Goal: Task Accomplishment & Management: Complete application form

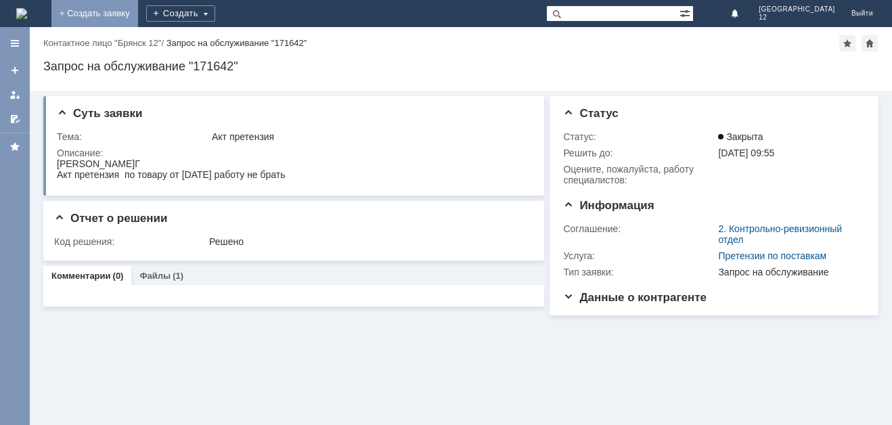
click at [138, 18] on link "+ Создать заявку" at bounding box center [94, 13] width 87 height 27
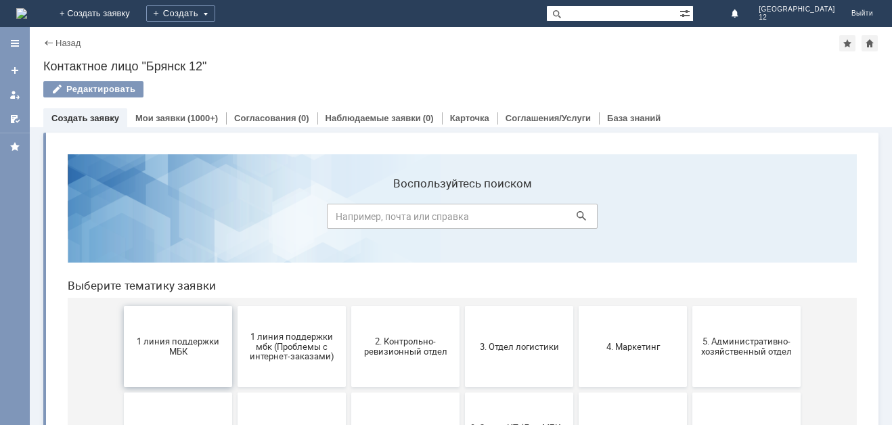
click at [183, 353] on span "1 линия поддержки МБК" at bounding box center [178, 346] width 100 height 20
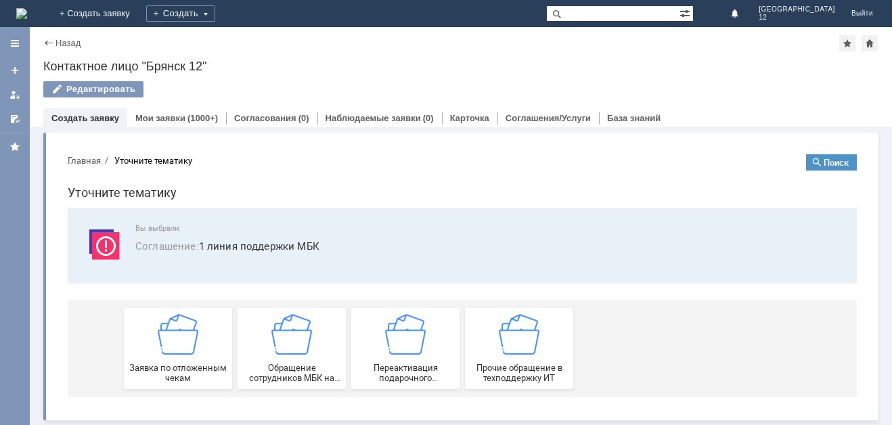
click at [183, 353] on img at bounding box center [178, 334] width 41 height 41
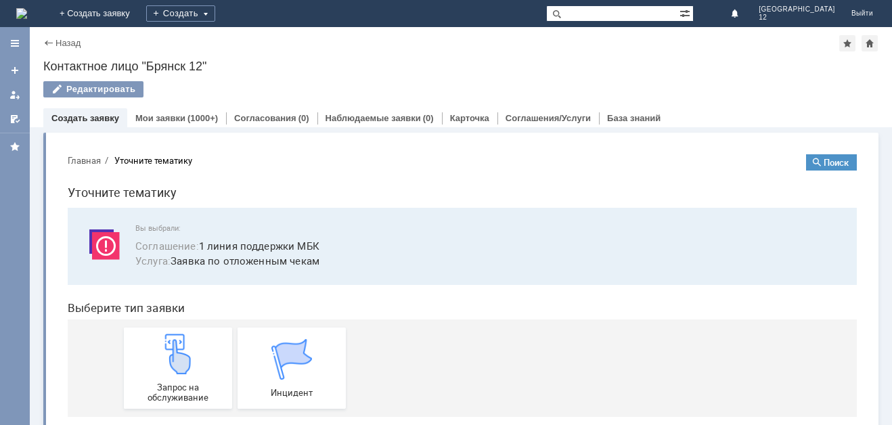
click at [183, 353] on img at bounding box center [178, 354] width 41 height 41
click at [160, 370] on img at bounding box center [178, 354] width 41 height 41
click at [186, 354] on img at bounding box center [178, 354] width 41 height 41
click at [158, 362] on img at bounding box center [178, 354] width 41 height 41
click at [181, 357] on img at bounding box center [178, 354] width 41 height 41
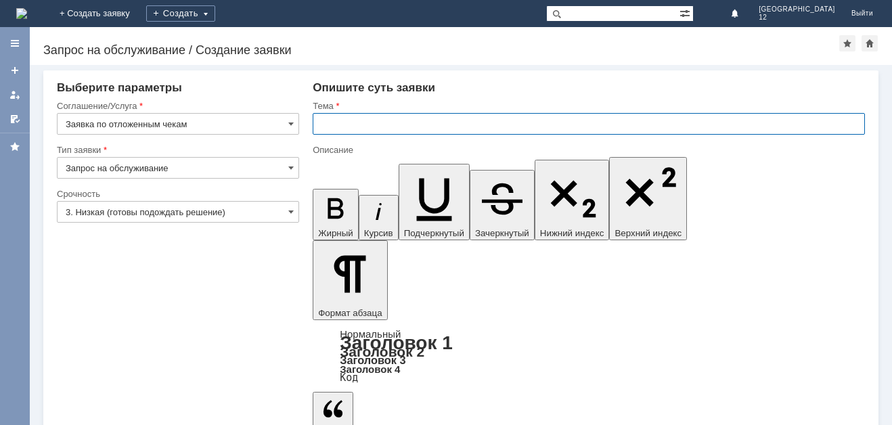
click at [353, 118] on input "text" at bounding box center [589, 124] width 552 height 22
type input "Отл чек"
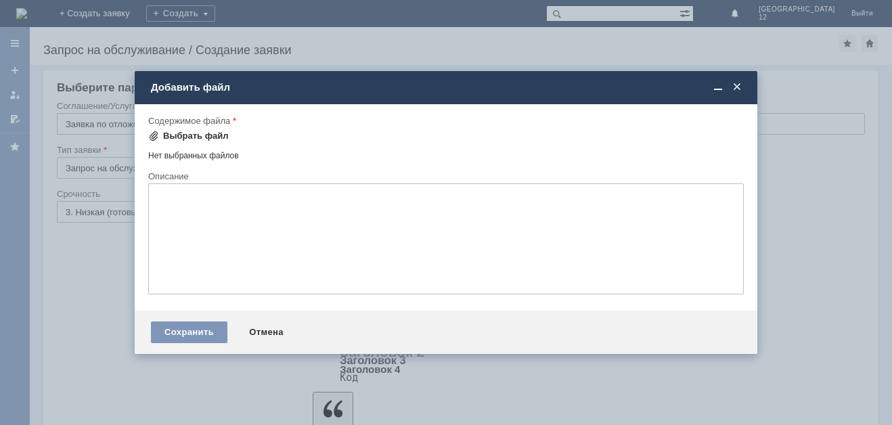
click at [192, 135] on div "Выбрать файл" at bounding box center [196, 136] width 66 height 11
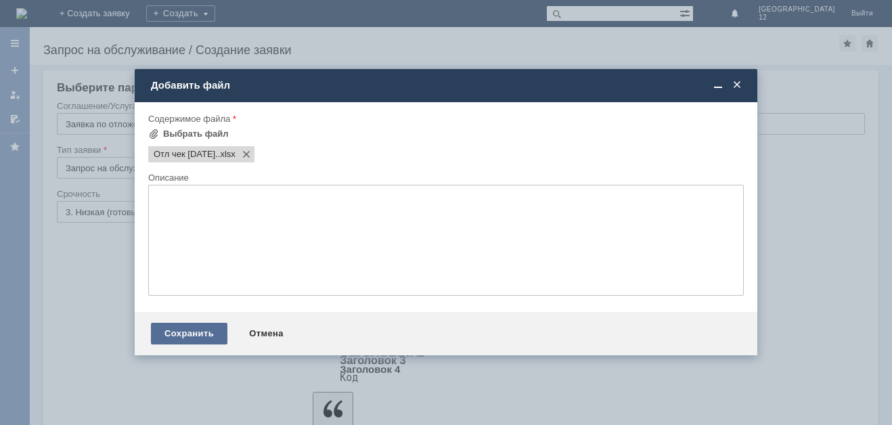
click at [169, 328] on div "Сохранить" at bounding box center [189, 334] width 76 height 22
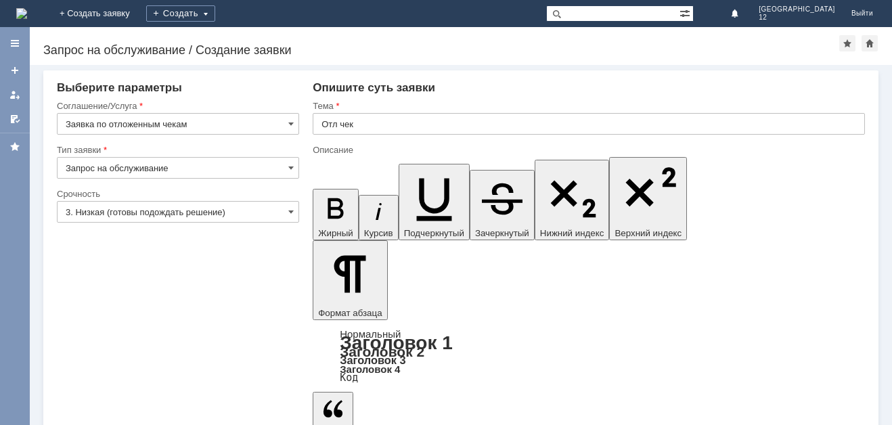
click at [324, 120] on input "text" at bounding box center [589, 124] width 552 height 22
type input "Отл чек"
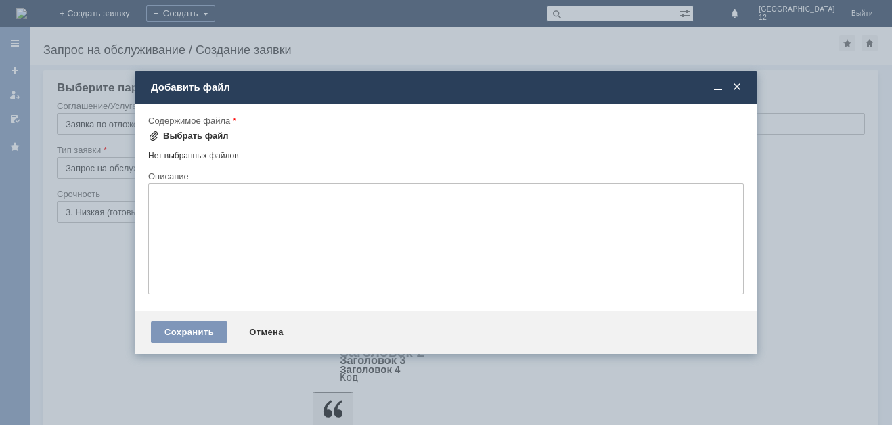
click at [205, 135] on div "Выбрать файл" at bounding box center [196, 136] width 66 height 11
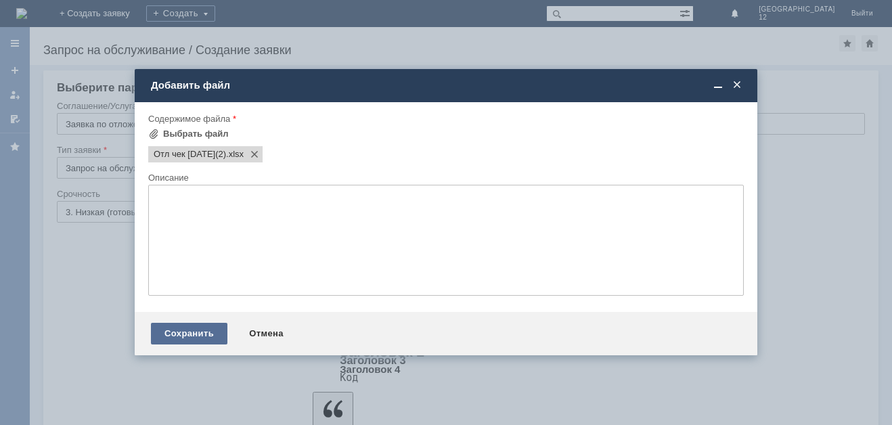
click at [192, 329] on div "Сохранить" at bounding box center [189, 334] width 76 height 22
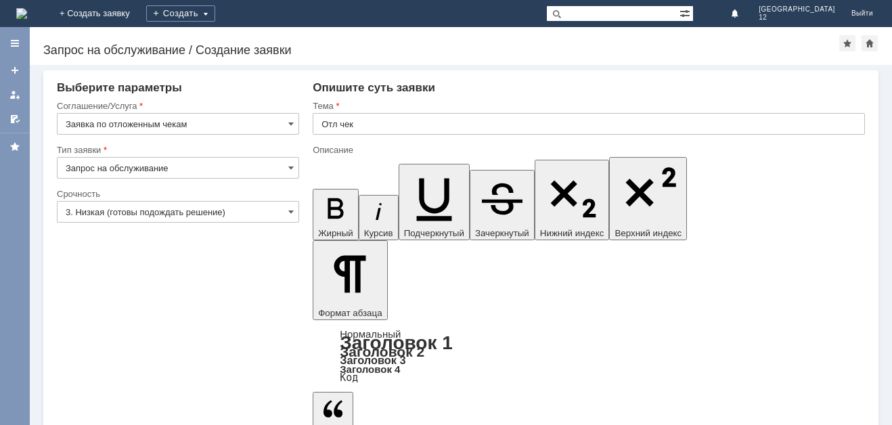
click at [330, 122] on input "text" at bounding box center [589, 124] width 552 height 22
type input "Отл чек"
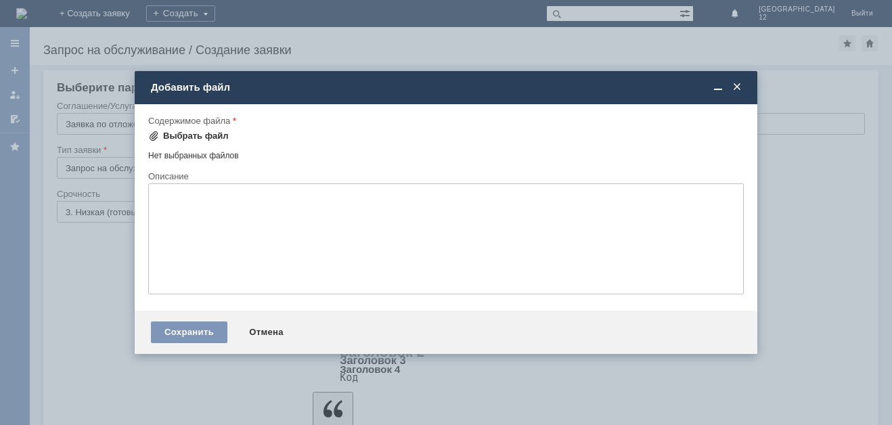
click at [187, 134] on div "Выбрать файл" at bounding box center [196, 136] width 66 height 11
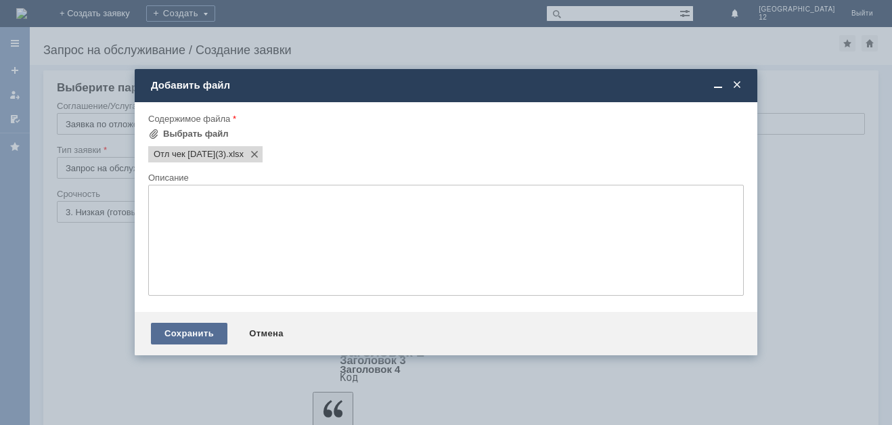
click at [168, 332] on div "Сохранить" at bounding box center [189, 334] width 76 height 22
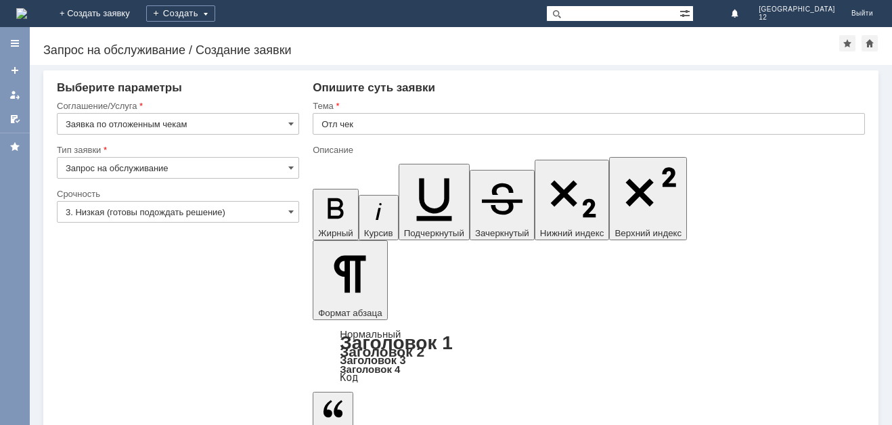
click at [338, 126] on input "text" at bounding box center [589, 124] width 552 height 22
type input "Отл чек"
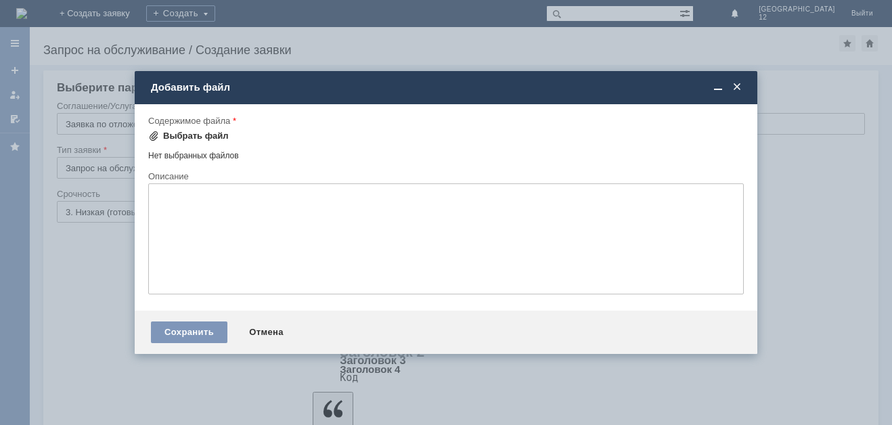
click at [179, 133] on div "Выбрать файл" at bounding box center [196, 136] width 66 height 11
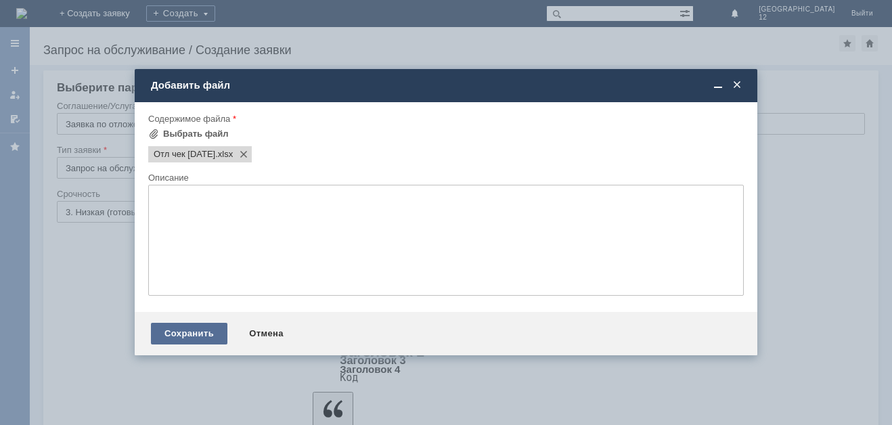
click at [187, 331] on div "Сохранить" at bounding box center [189, 334] width 76 height 22
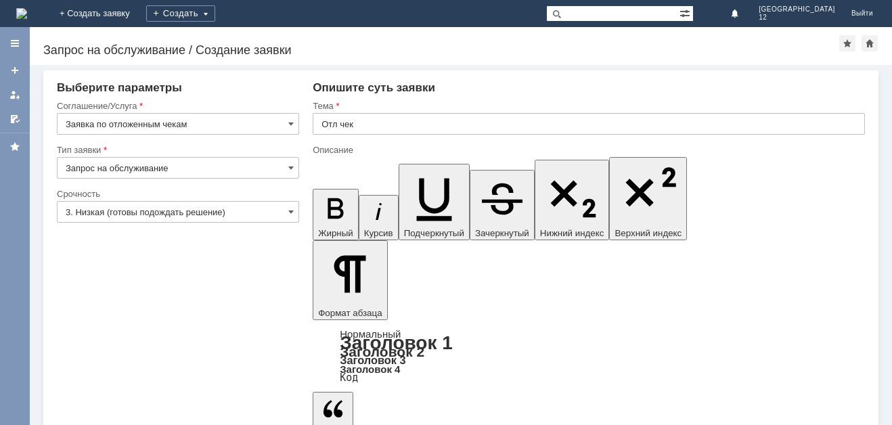
click at [316, 124] on input "text" at bounding box center [589, 124] width 552 height 22
type input "Отл чек"
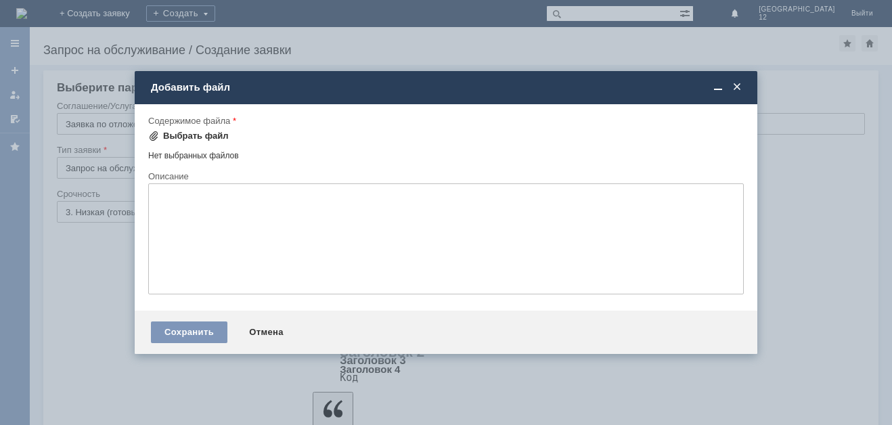
click at [162, 133] on div "Выбрать файл" at bounding box center [188, 136] width 81 height 11
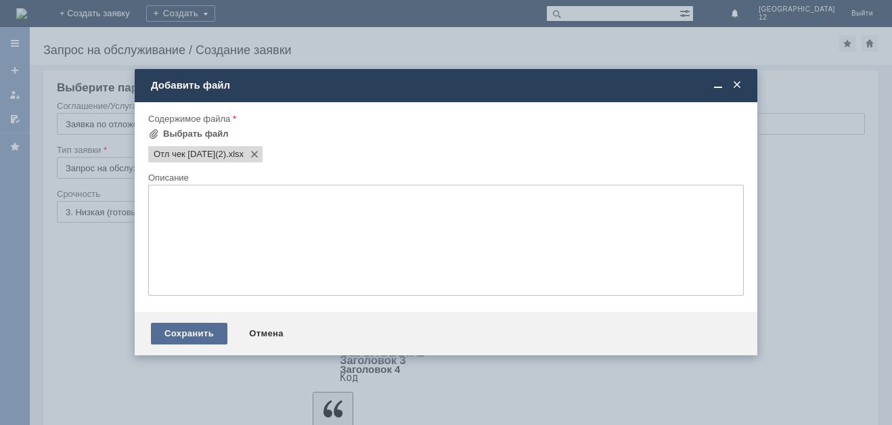
click at [198, 330] on div "Сохранить" at bounding box center [189, 334] width 76 height 22
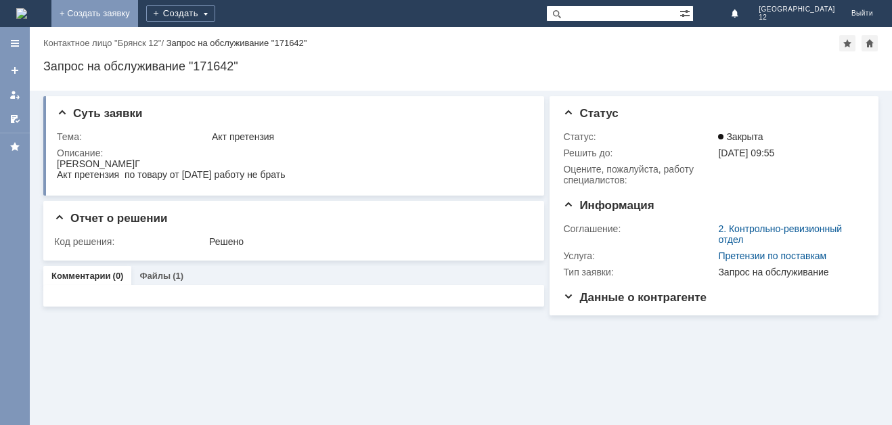
click at [138, 5] on link "+ Создать заявку" at bounding box center [94, 13] width 87 height 27
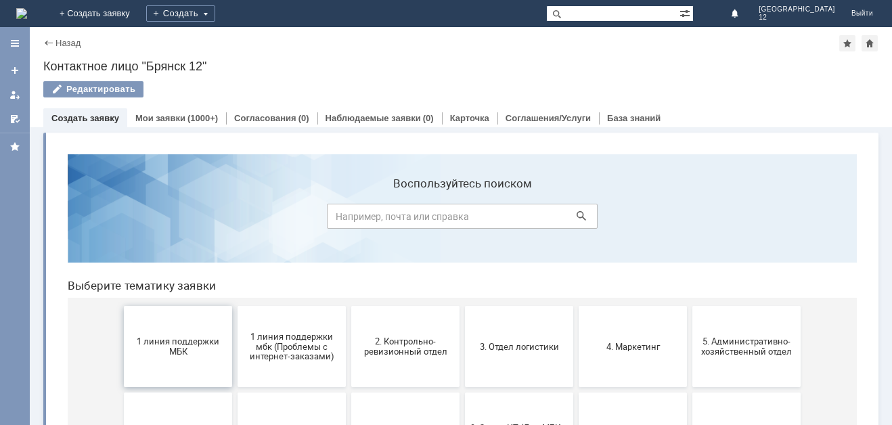
click at [178, 356] on span "1 линия поддержки МБК" at bounding box center [178, 346] width 100 height 20
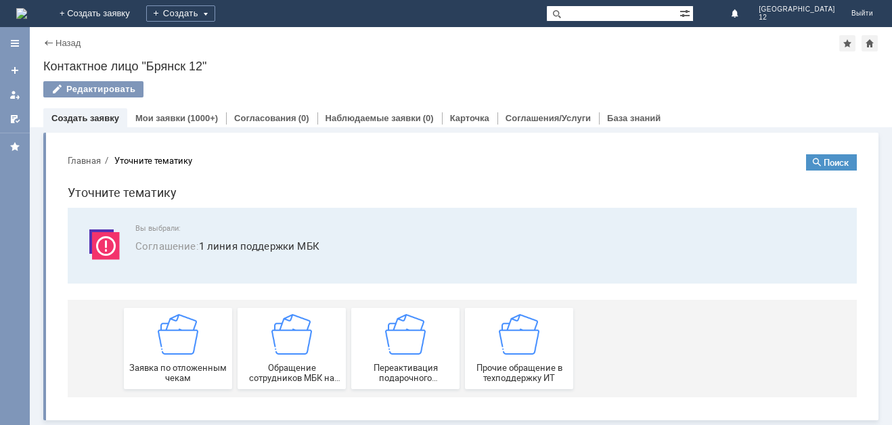
click at [178, 356] on div "Заявка по отложенным чекам" at bounding box center [178, 348] width 100 height 69
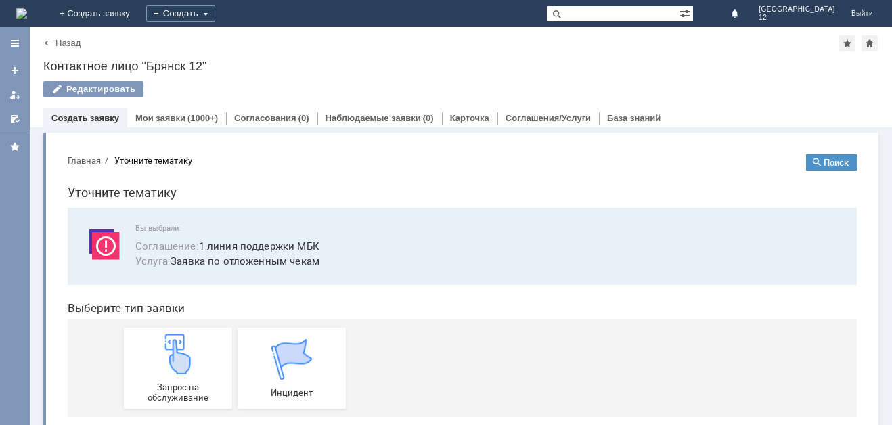
click at [178, 356] on img at bounding box center [178, 354] width 41 height 41
click at [188, 349] on img at bounding box center [178, 354] width 41 height 41
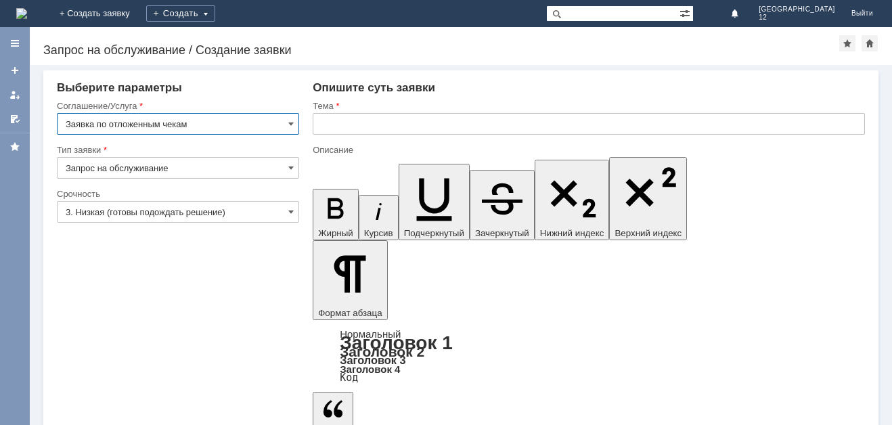
click at [324, 118] on input "text" at bounding box center [589, 124] width 552 height 22
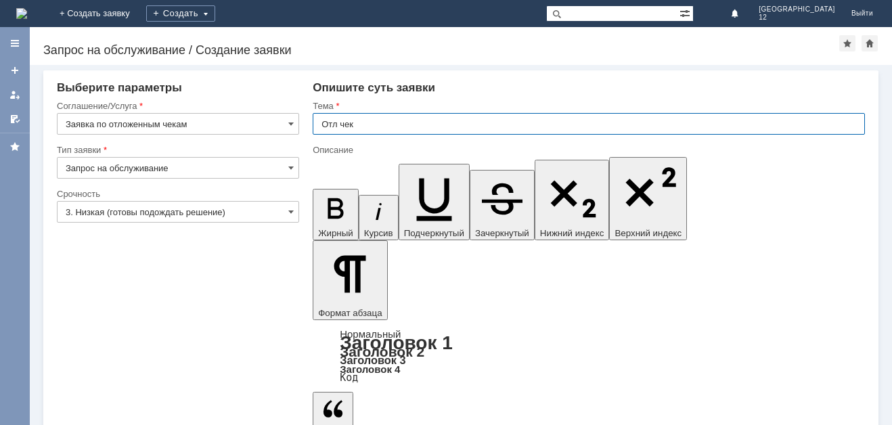
type input "Отл чек"
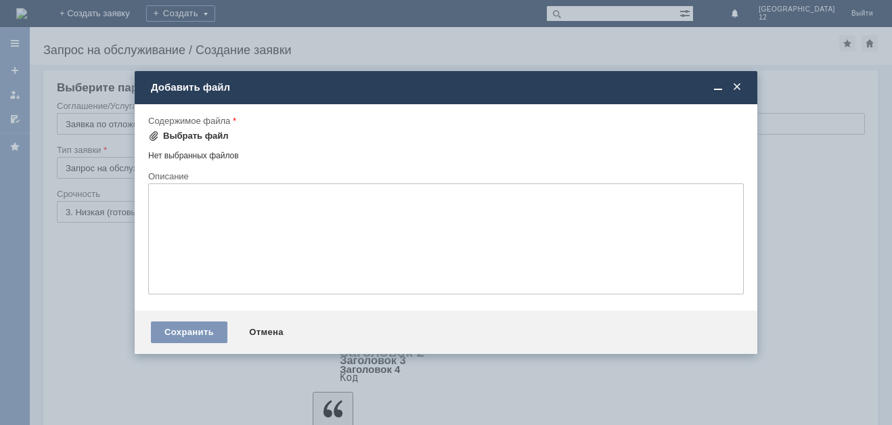
click at [192, 136] on div "Выбрать файл" at bounding box center [196, 136] width 66 height 11
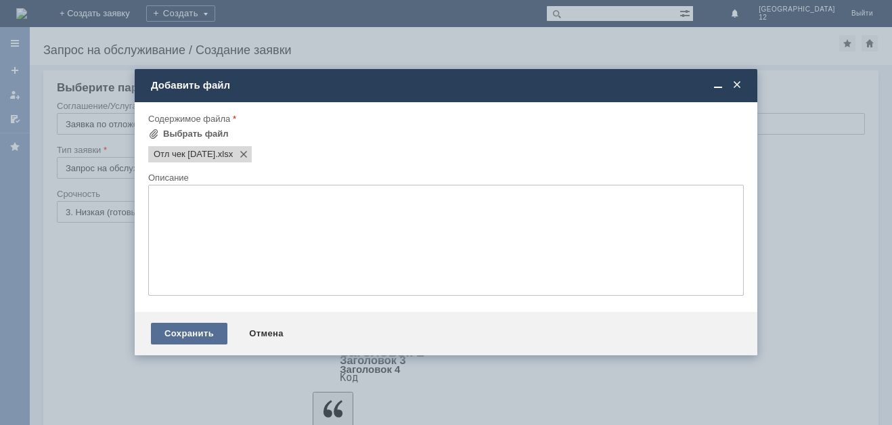
click at [159, 326] on div "Сохранить" at bounding box center [189, 334] width 76 height 22
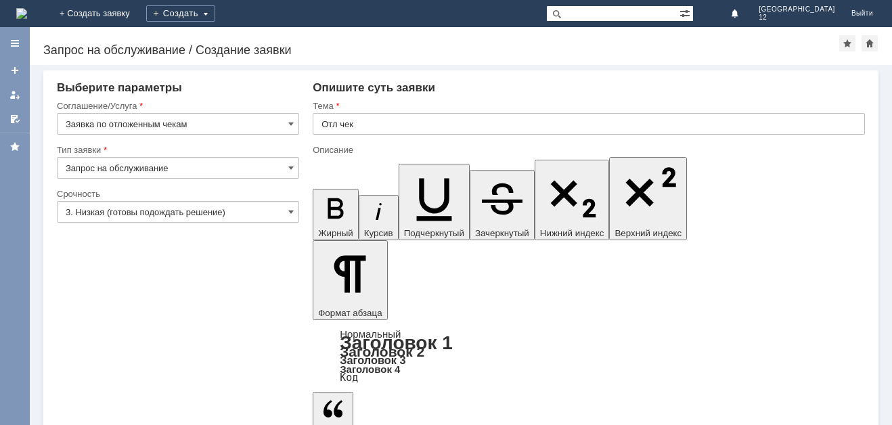
click at [345, 125] on input "text" at bounding box center [589, 124] width 552 height 22
type input "Отл чек"
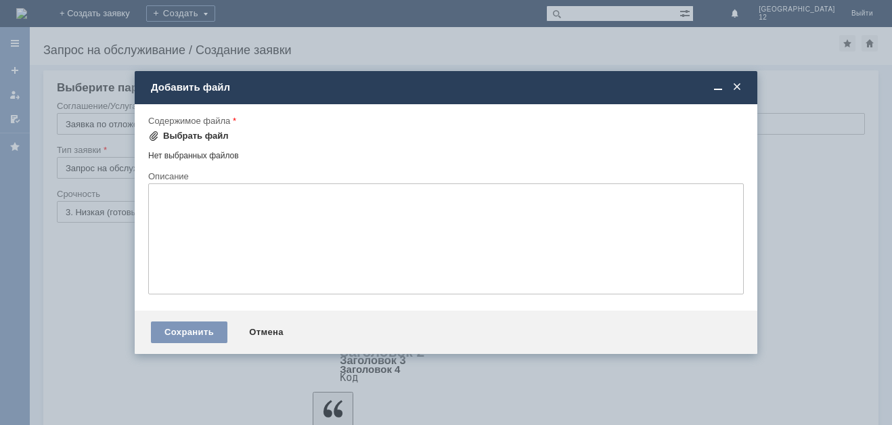
click at [187, 135] on div "Выбрать файл" at bounding box center [196, 136] width 66 height 11
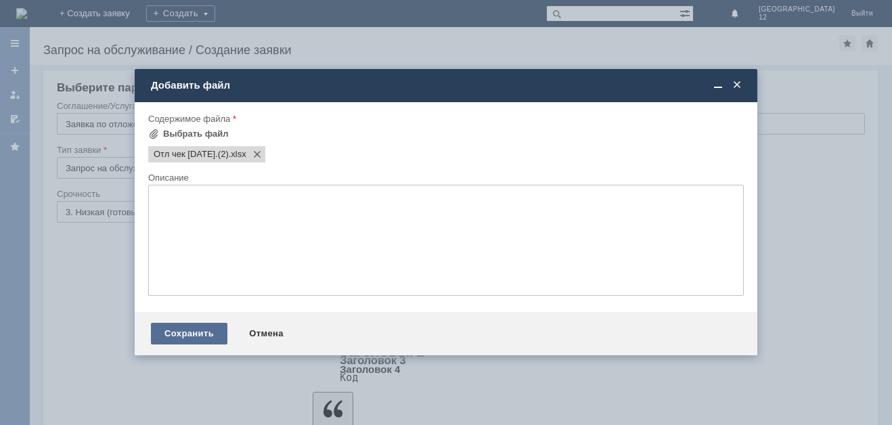
click at [179, 332] on div "Сохранить" at bounding box center [189, 334] width 76 height 22
